Goal: Task Accomplishment & Management: Manage account settings

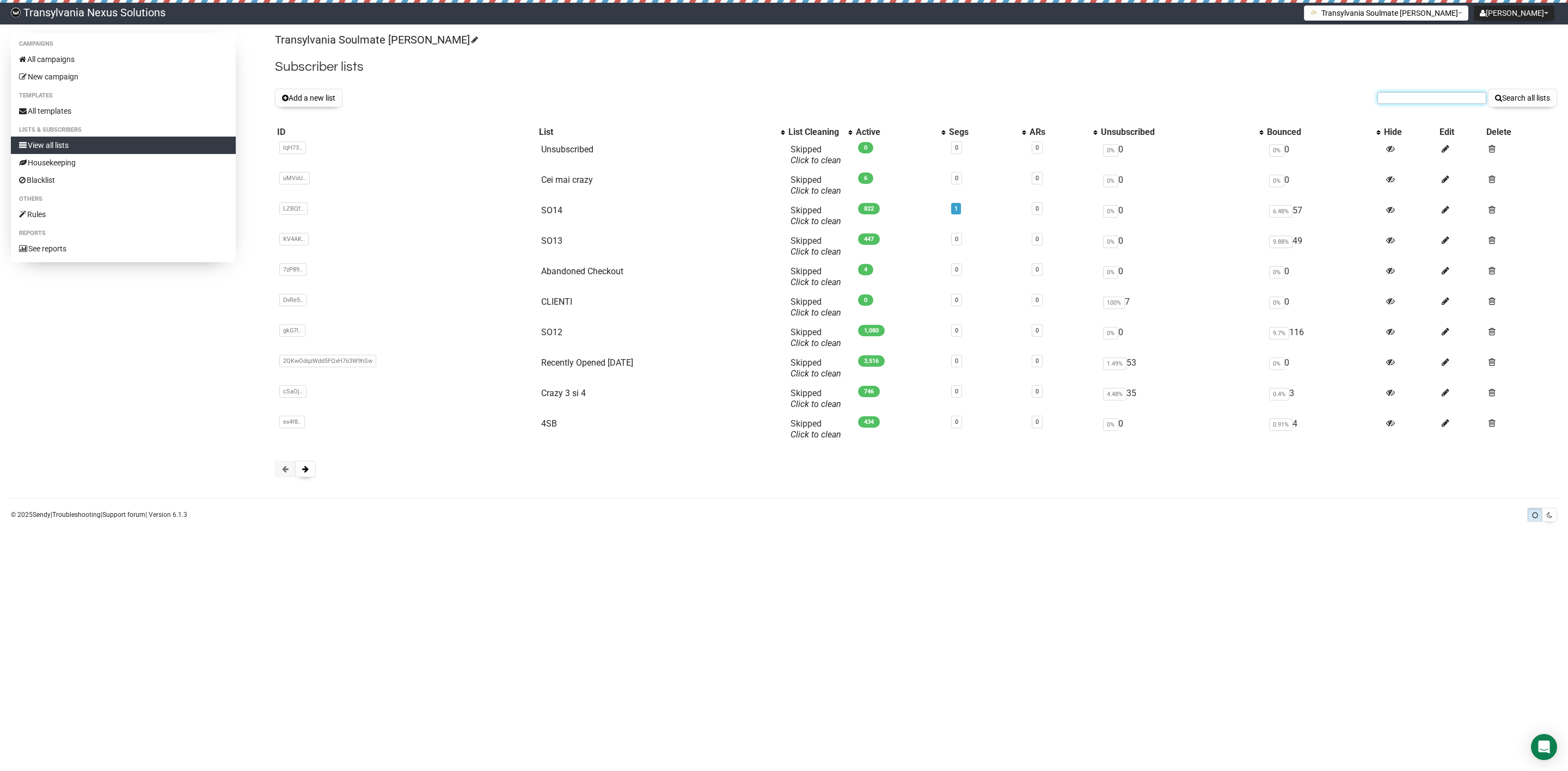
click at [1400, 96] on input "text" at bounding box center [1431, 98] width 109 height 12
paste input "judith.geicke@msd.de"
type input "judith.geicke@msd.de"
click at [1529, 98] on button "Search all lists" at bounding box center [1523, 98] width 69 height 19
click at [91, 55] on link "All campaigns" at bounding box center [123, 59] width 225 height 17
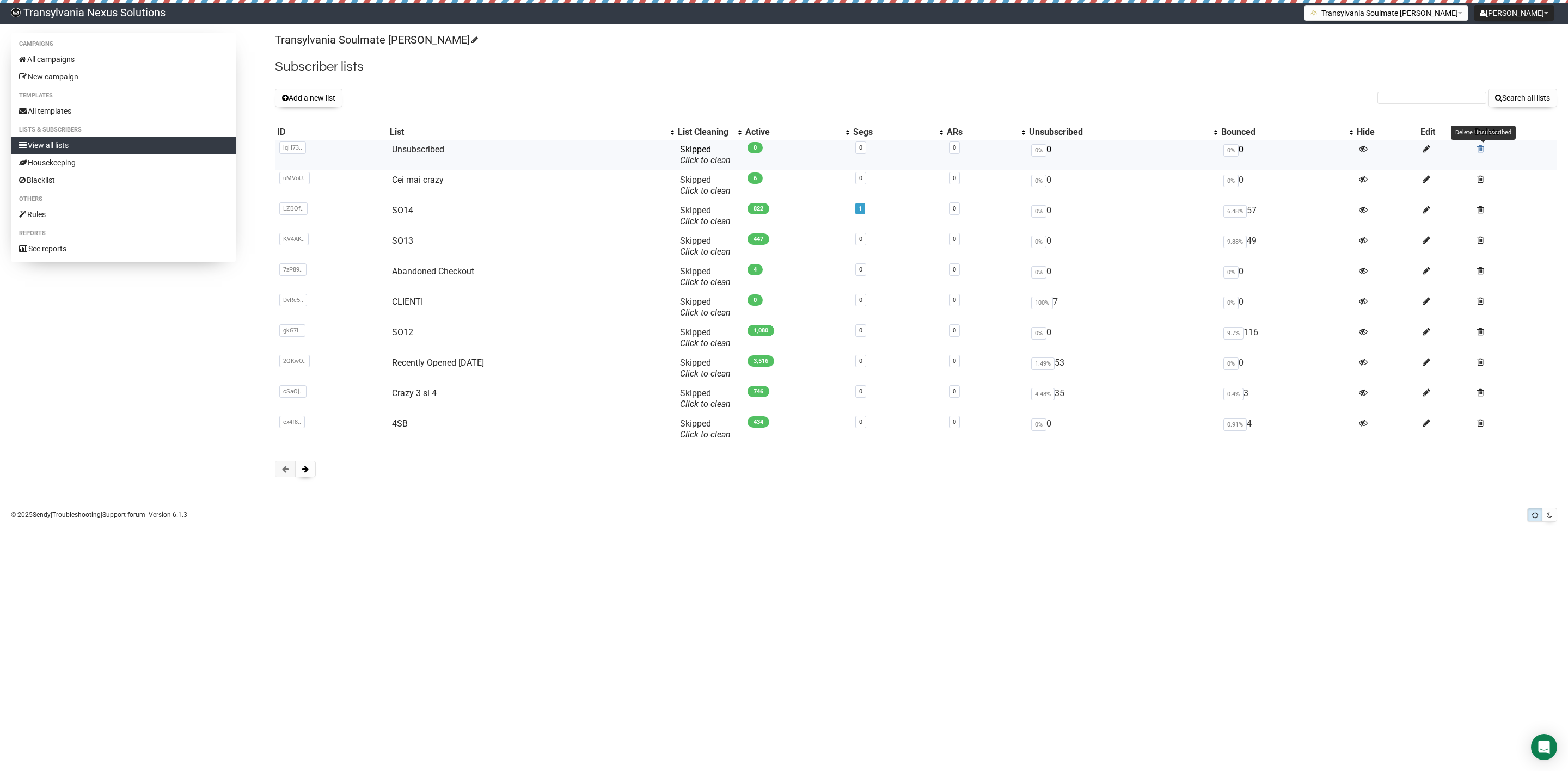
click at [1483, 145] on span at bounding box center [1481, 149] width 7 height 9
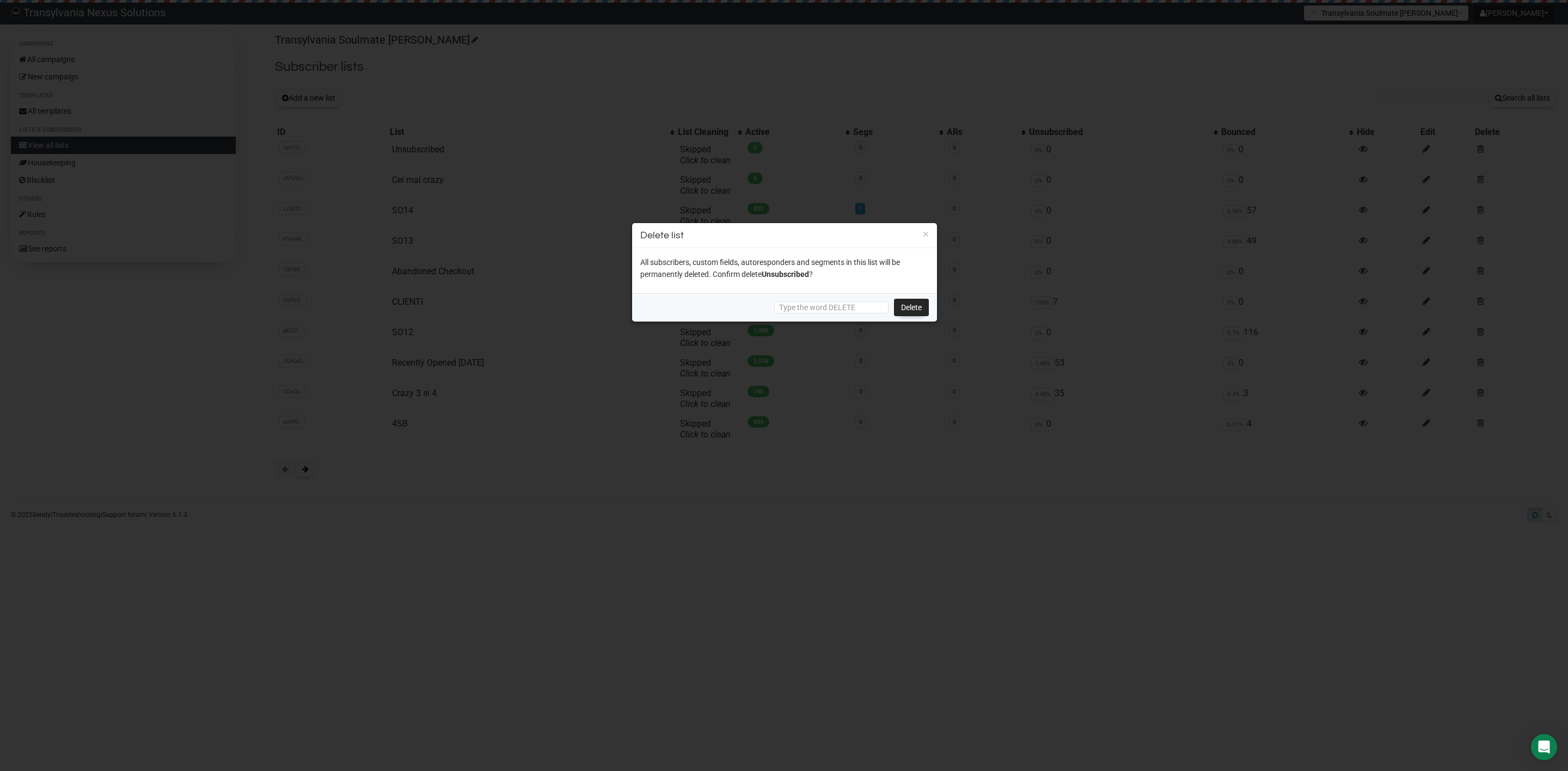
click at [840, 299] on div "Delete" at bounding box center [785, 307] width 305 height 28
click at [827, 306] on input "text" at bounding box center [831, 307] width 114 height 12
type input "DELETE"
click at [925, 308] on link "Delete" at bounding box center [912, 307] width 35 height 17
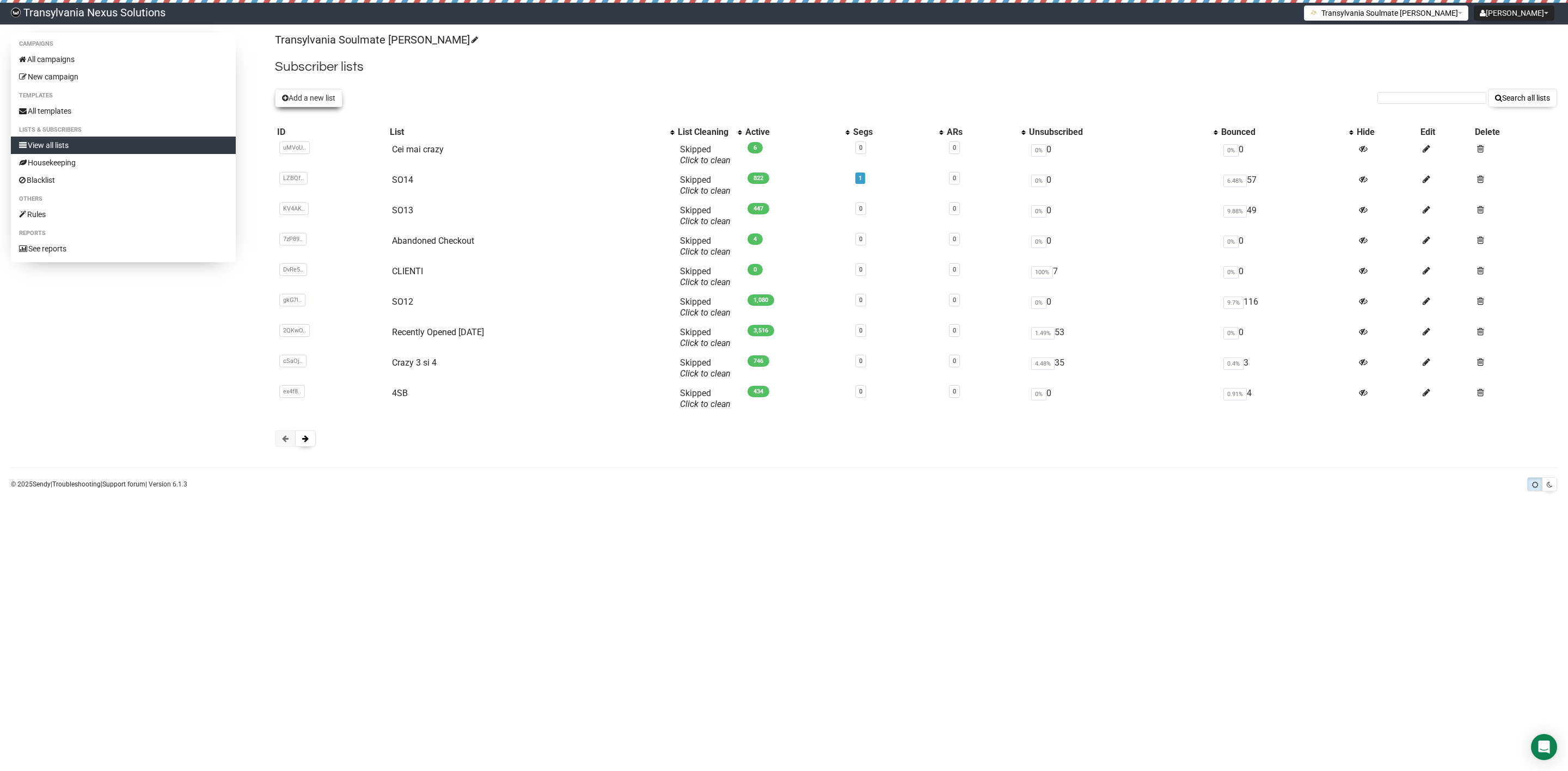
click at [332, 98] on button "Add a new list" at bounding box center [309, 98] width 68 height 19
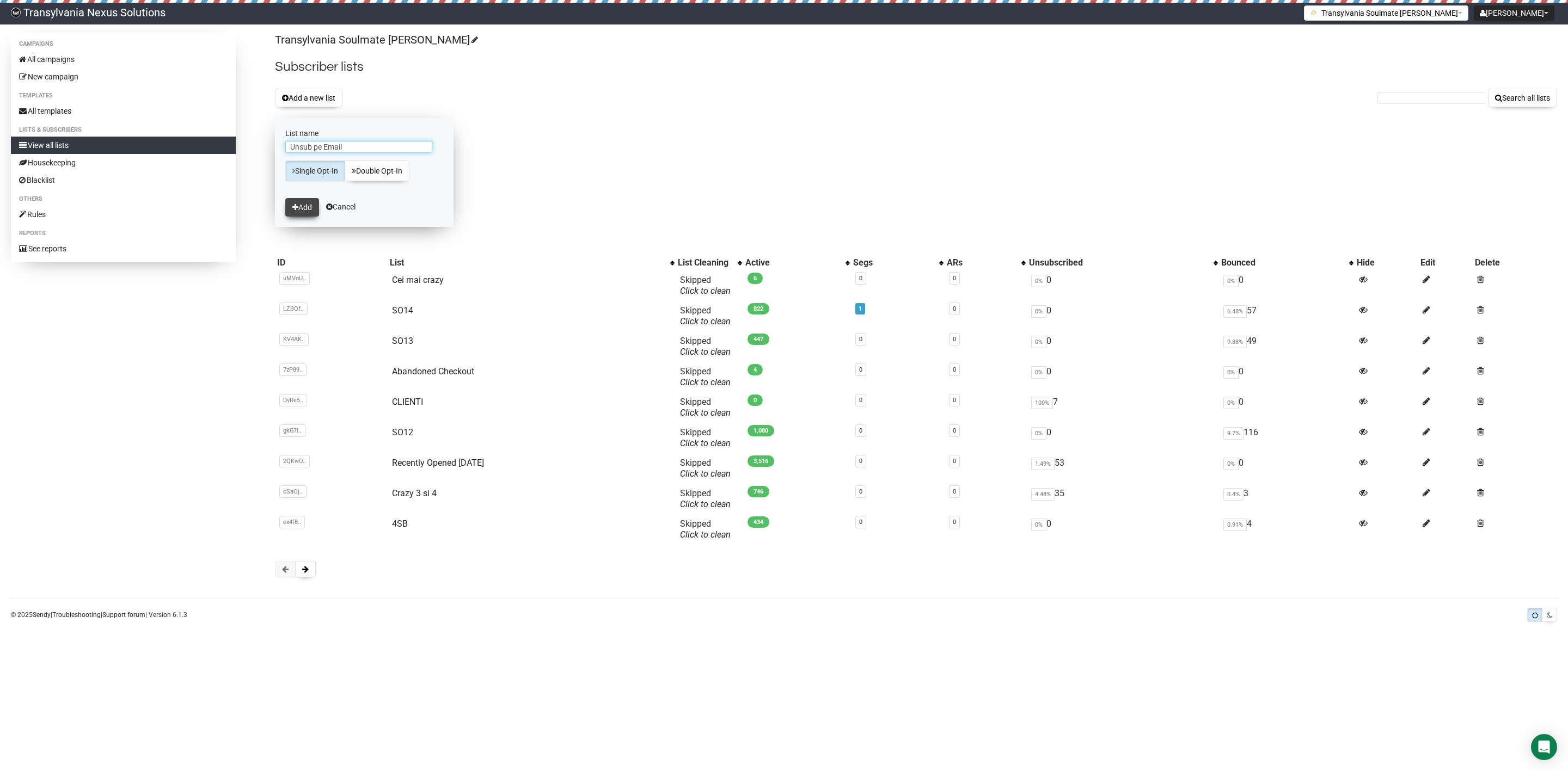
type input "Unsub pe Email"
click at [301, 209] on button "Add" at bounding box center [302, 207] width 34 height 19
